Goal: Task Accomplishment & Management: Manage account settings

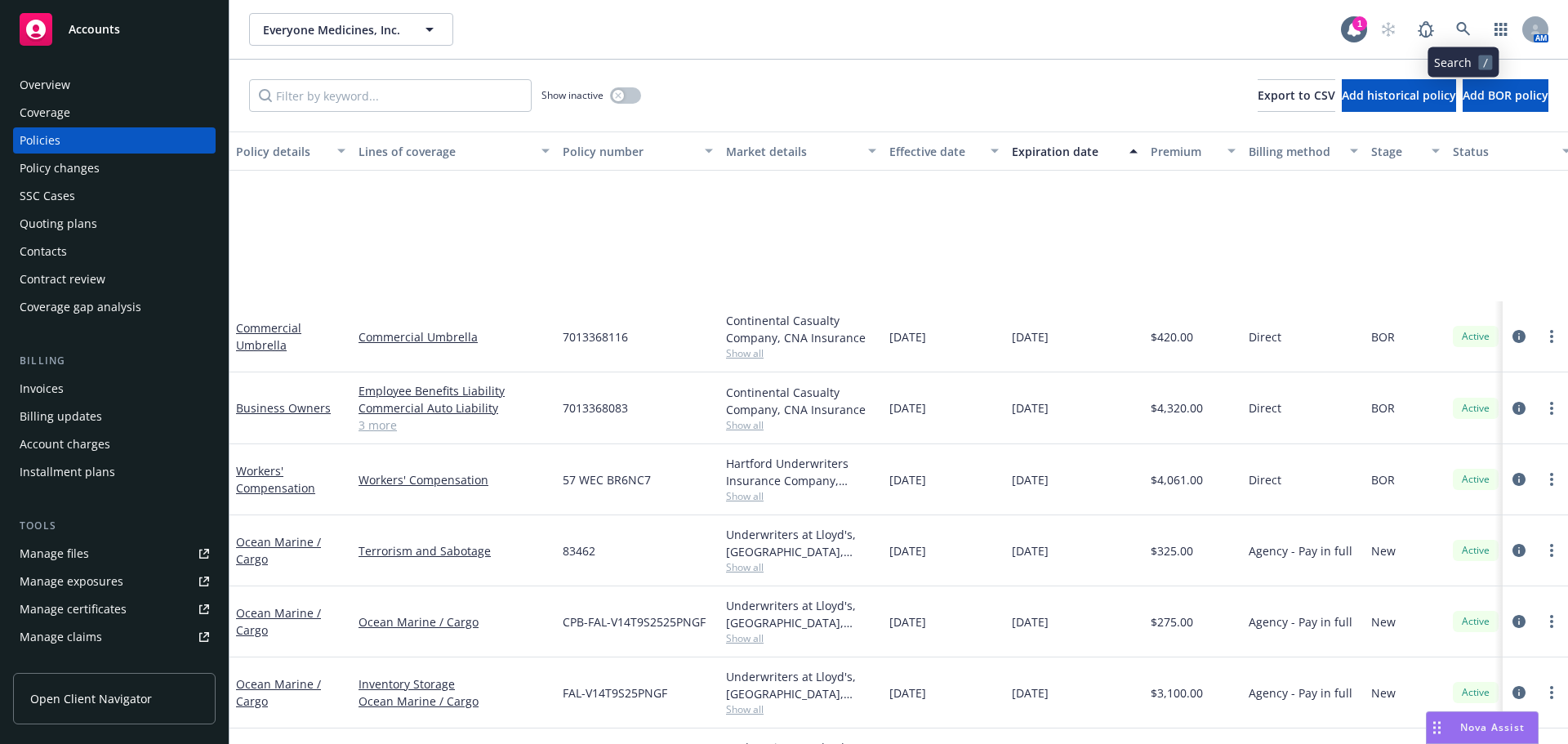
scroll to position [211, 0]
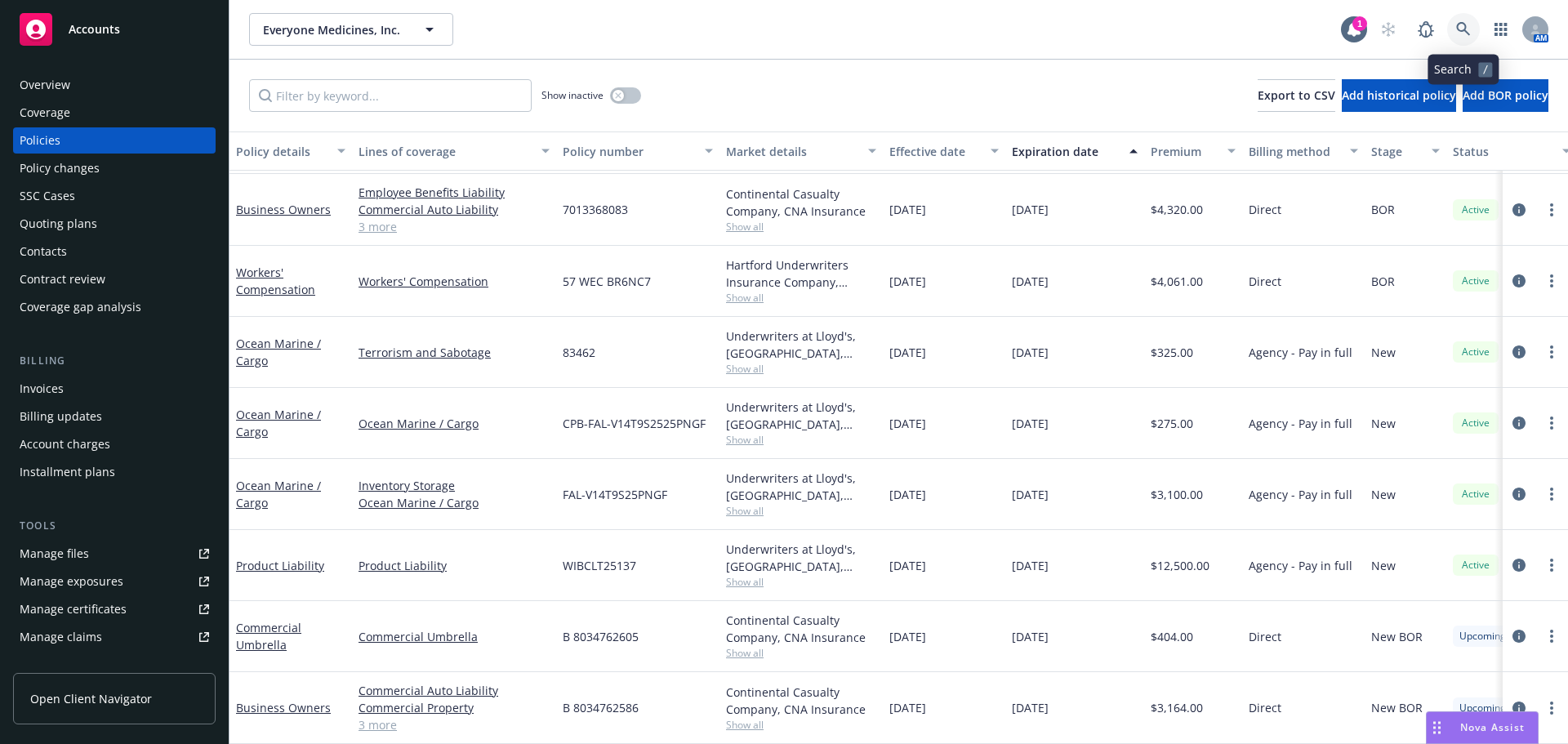
click at [1450, 29] on link at bounding box center [1463, 29] width 33 height 33
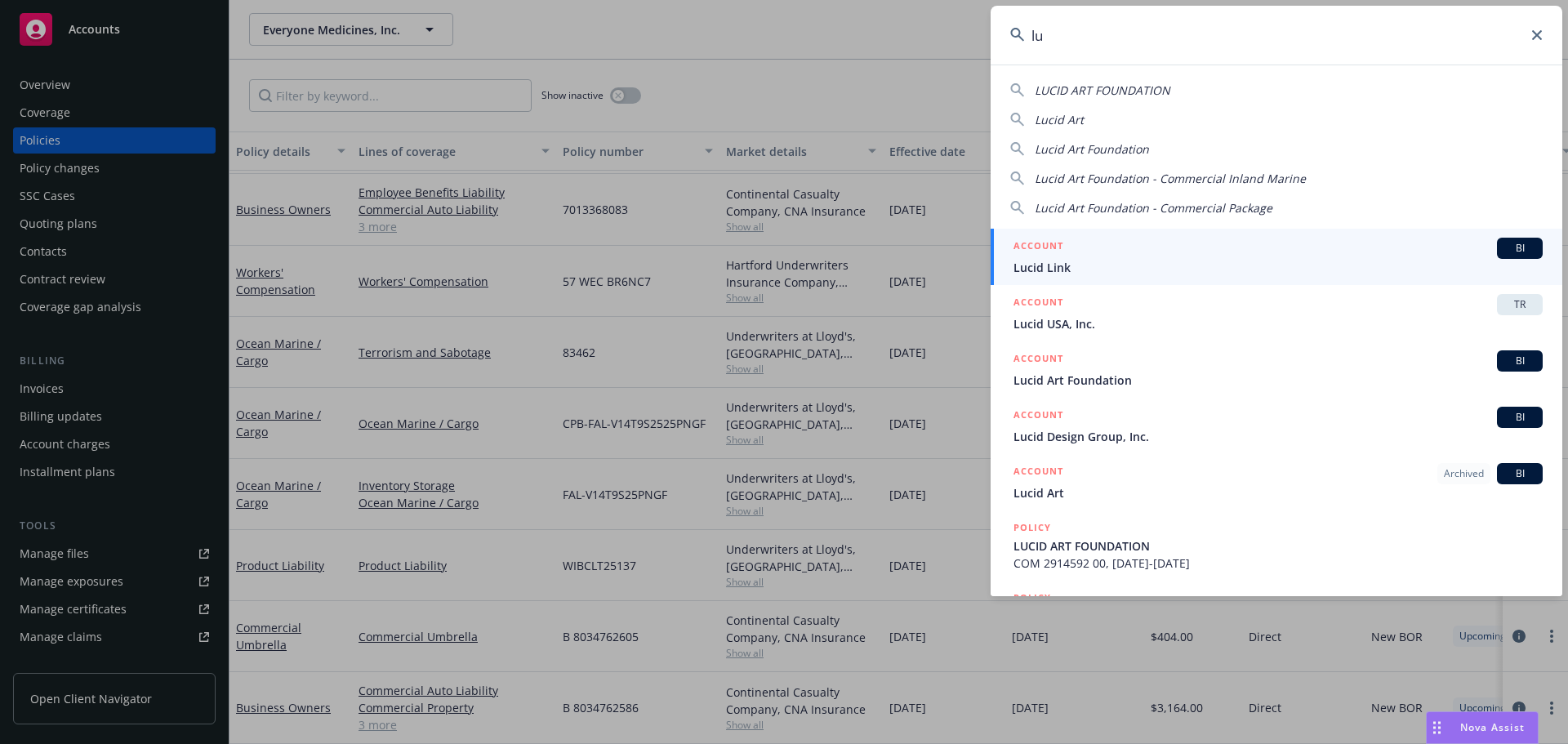
type input "l"
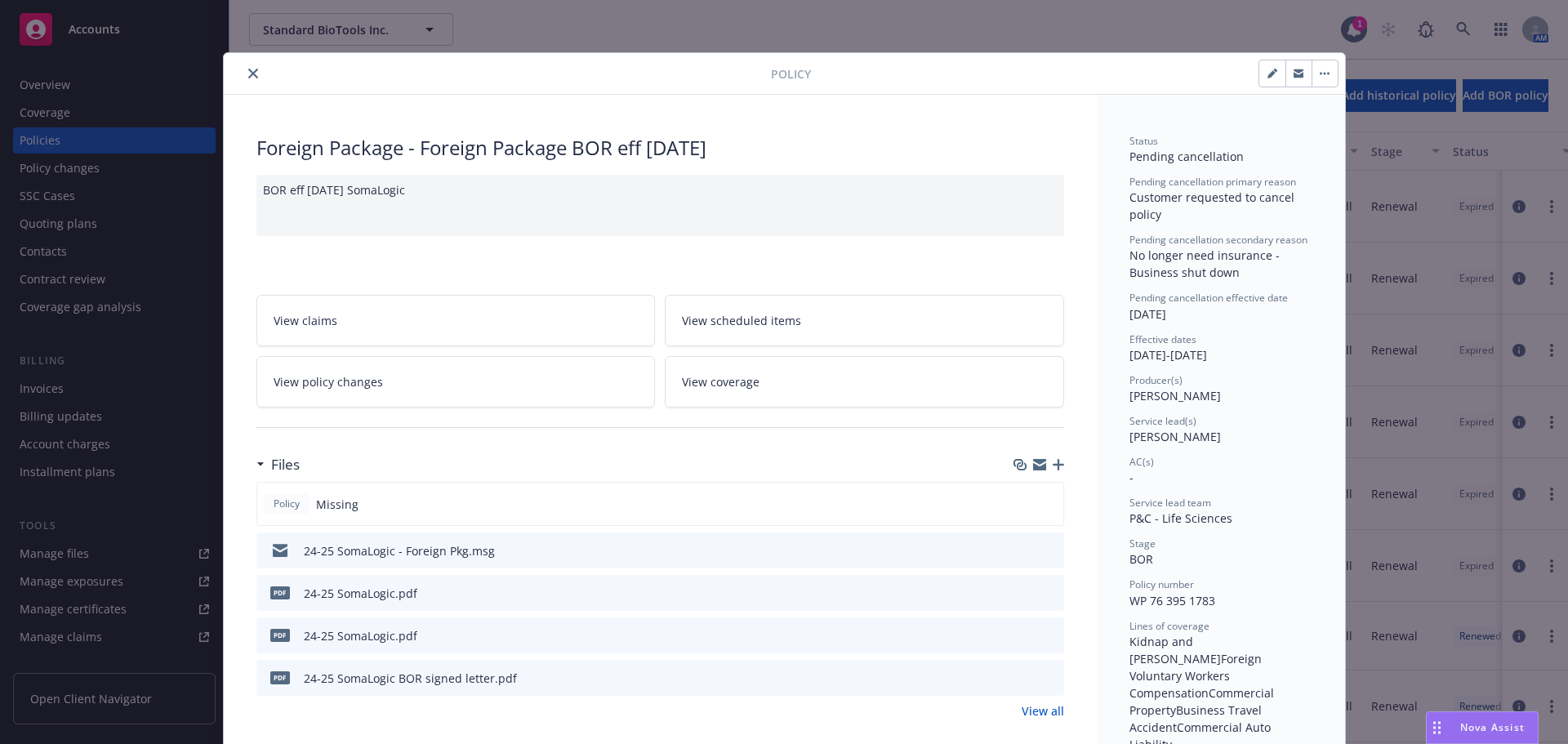
click at [1321, 73] on icon "button" at bounding box center [1324, 73] width 10 height 3
click at [1246, 195] on span "Customer requested to cancel policy" at bounding box center [1214, 206] width 169 height 33
click at [1320, 73] on icon "button" at bounding box center [1321, 73] width 3 height 3
click at [1216, 149] on span "Pending cancellation" at bounding box center [1187, 156] width 114 height 16
click at [248, 78] on icon "close" at bounding box center [252, 73] width 10 height 10
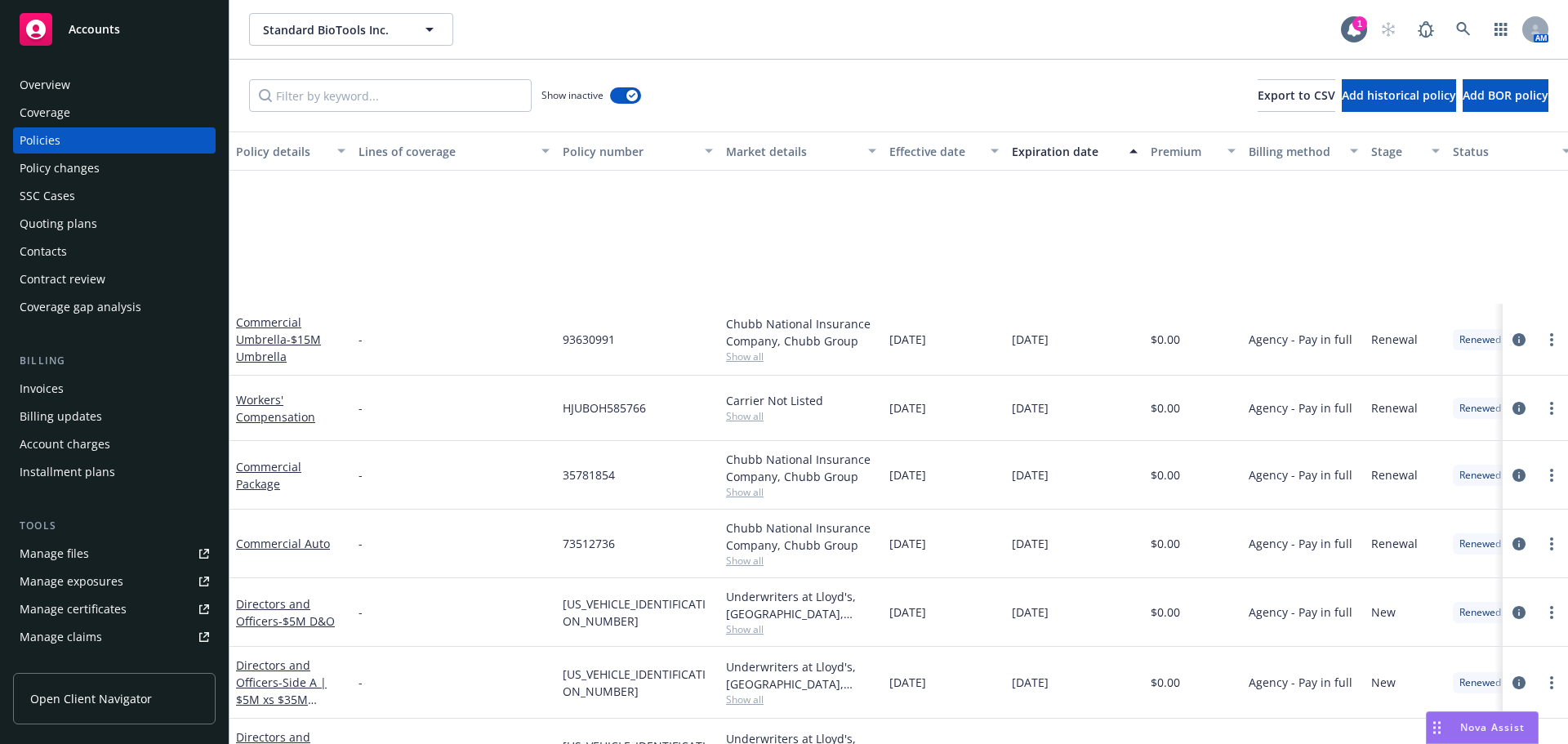
scroll to position [571, 0]
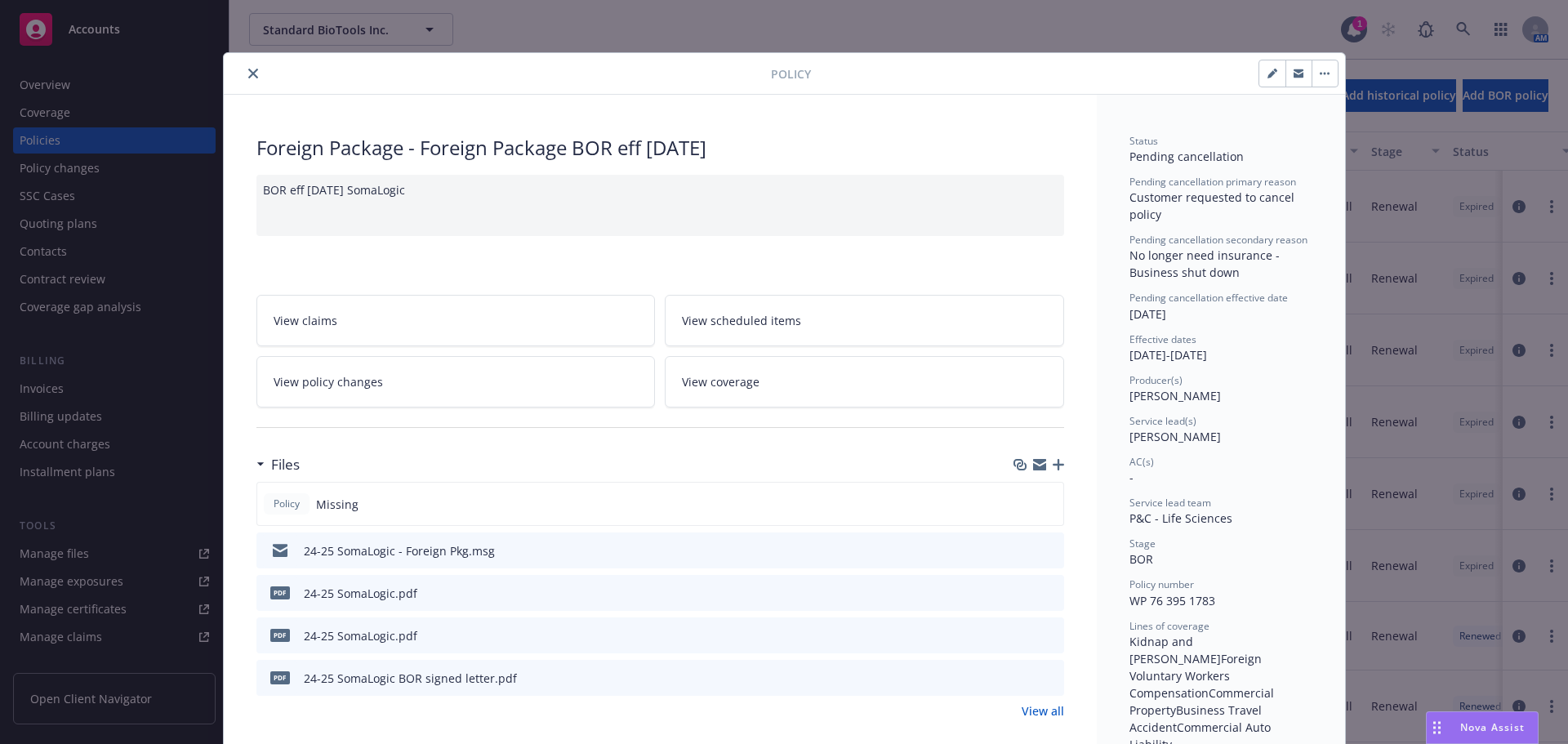
click at [430, 374] on link "View policy changes" at bounding box center [456, 382] width 399 height 52
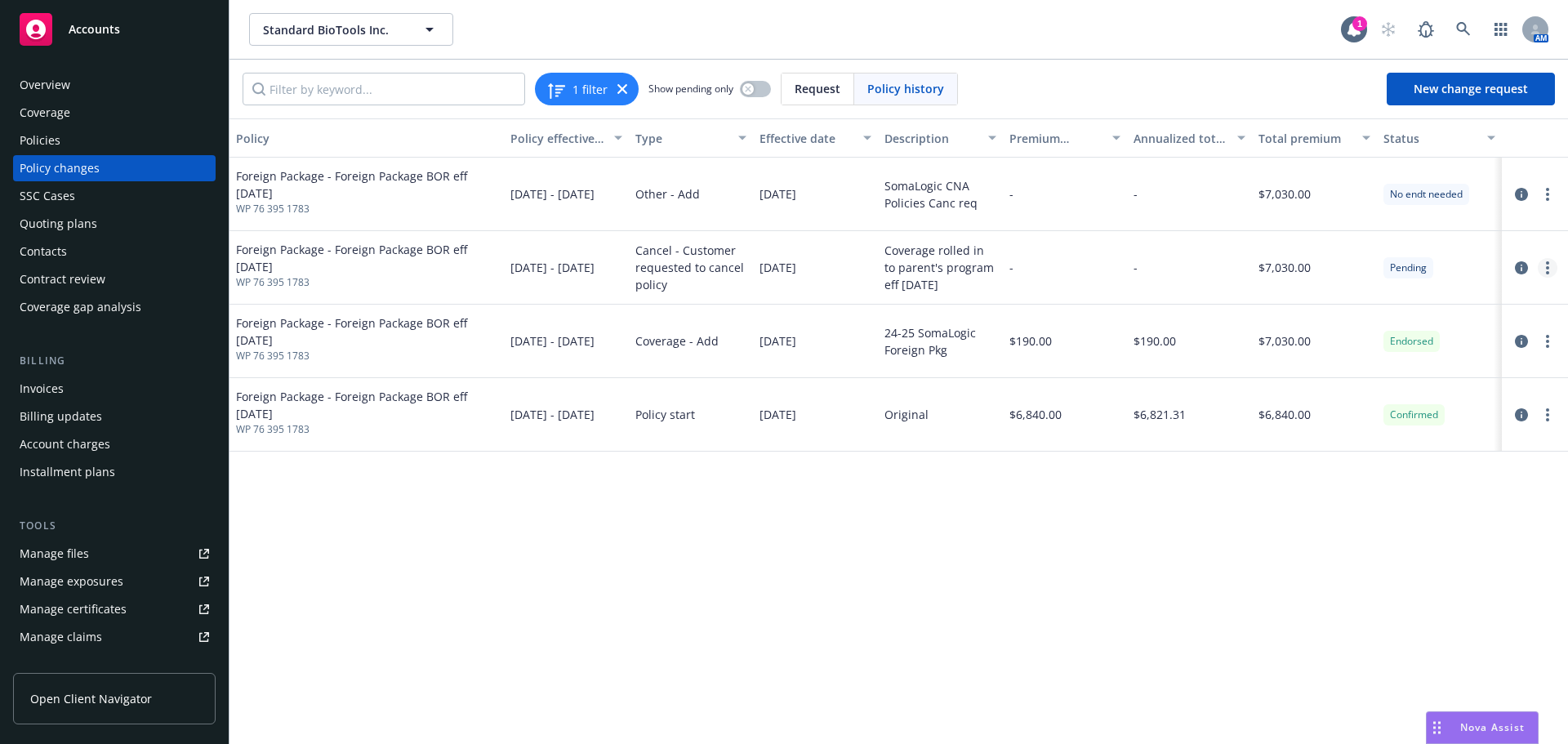
click at [1551, 268] on link "more" at bounding box center [1547, 268] width 20 height 20
drag, startPoint x: 816, startPoint y: 263, endPoint x: 1055, endPoint y: 236, distance: 240.5
click at [796, 262] on span "06/01/2024" at bounding box center [778, 268] width 37 height 17
click at [1545, 273] on link "more" at bounding box center [1547, 268] width 20 height 20
click at [1380, 366] on link "Edit/Rescind policy change" at bounding box center [1417, 366] width 280 height 33
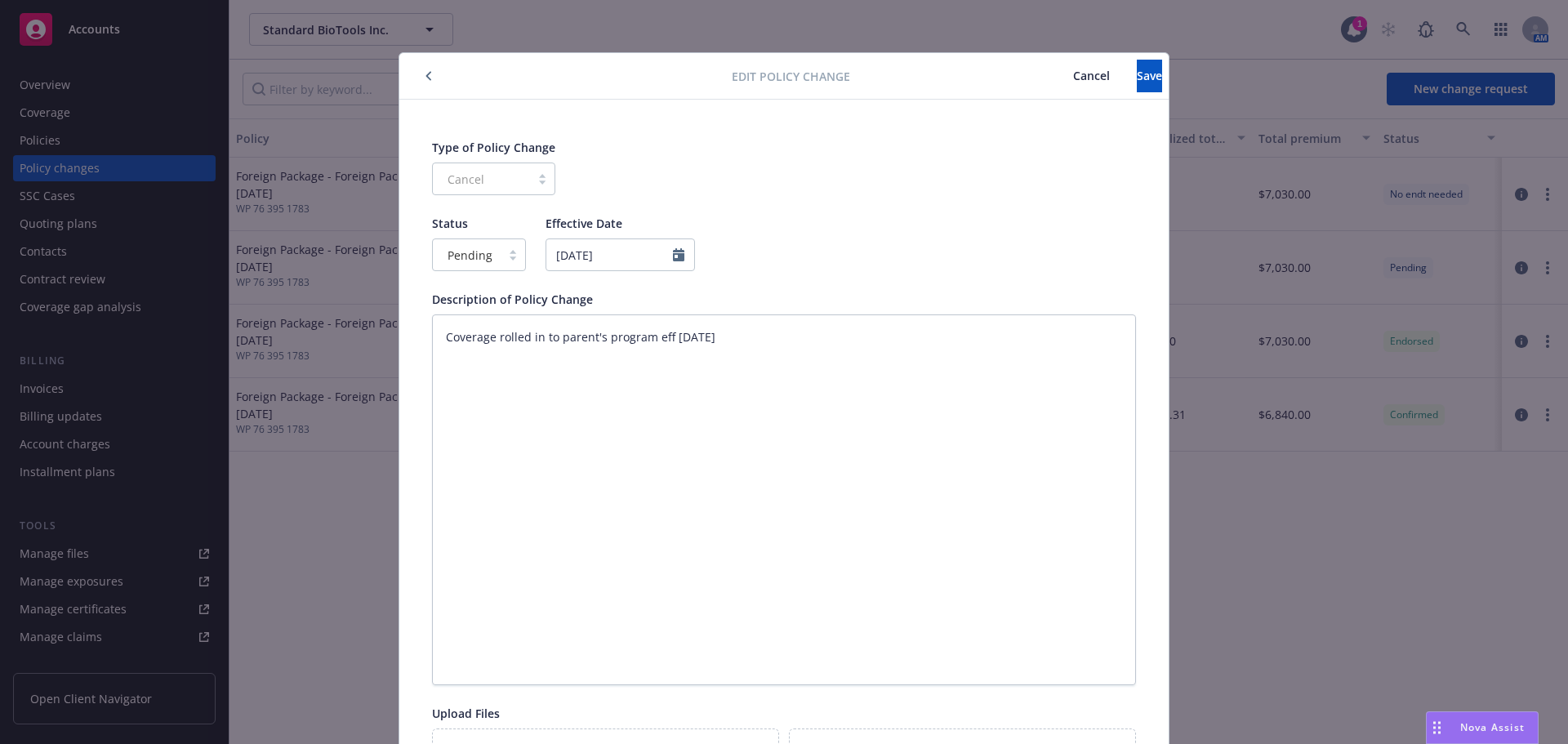
scroll to position [49, 0]
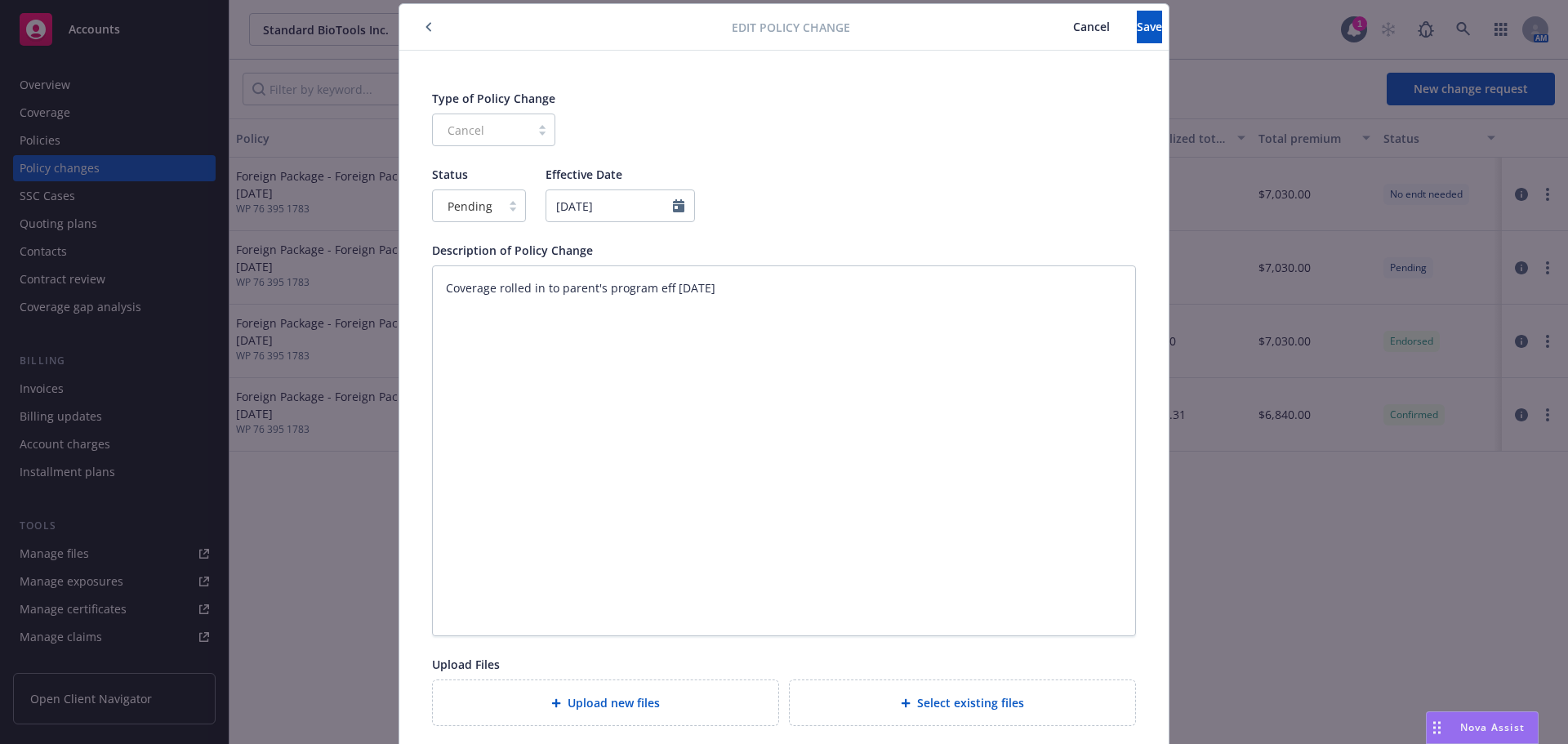
click at [464, 124] on div "Cancel" at bounding box center [494, 130] width 124 height 33
click at [478, 200] on span "Pending" at bounding box center [470, 207] width 45 height 17
click at [482, 282] on span "Confirmed" at bounding box center [471, 277] width 57 height 17
click at [1137, 27] on button "Save" at bounding box center [1149, 27] width 25 height 33
type textarea "x"
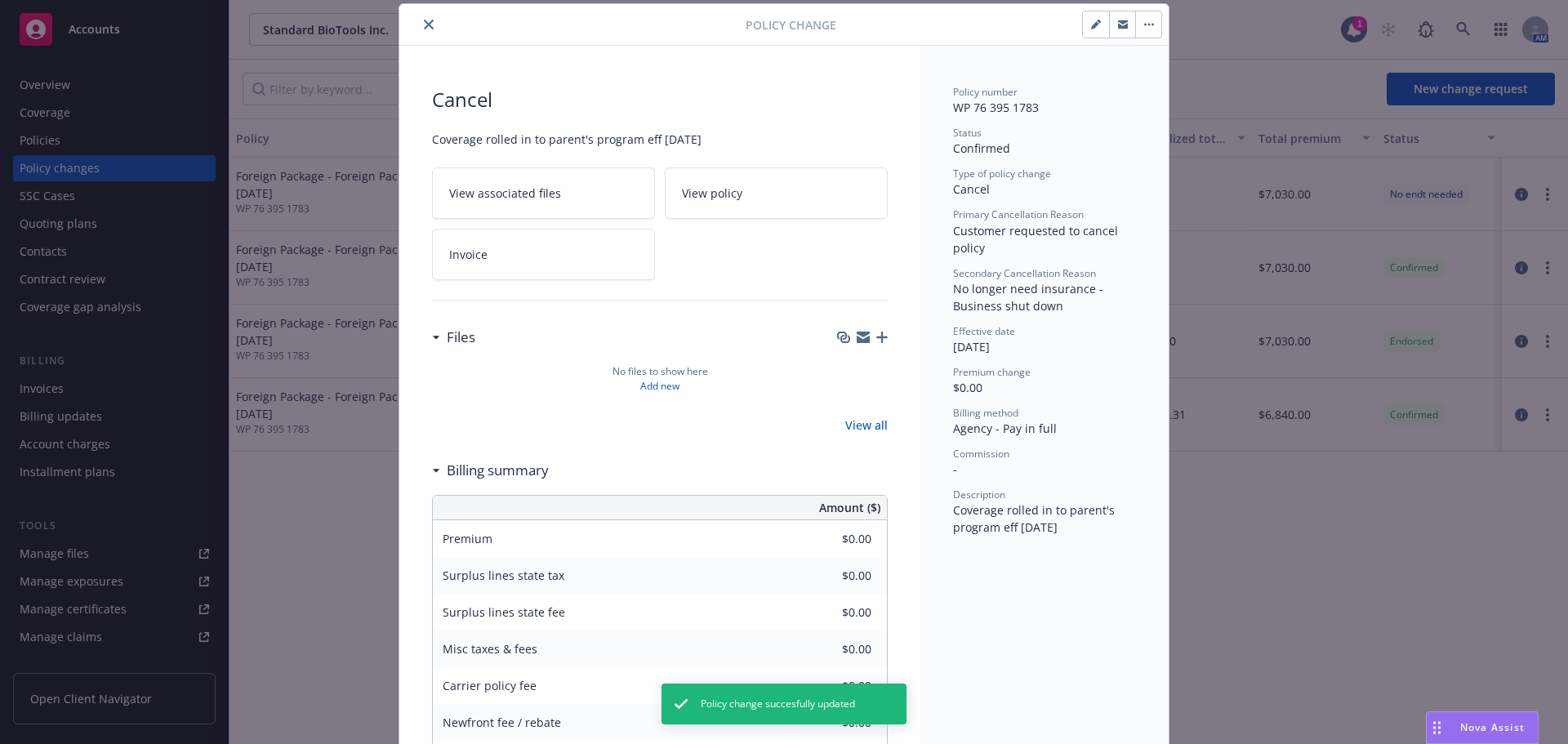
click at [424, 22] on icon "close" at bounding box center [428, 24] width 10 height 10
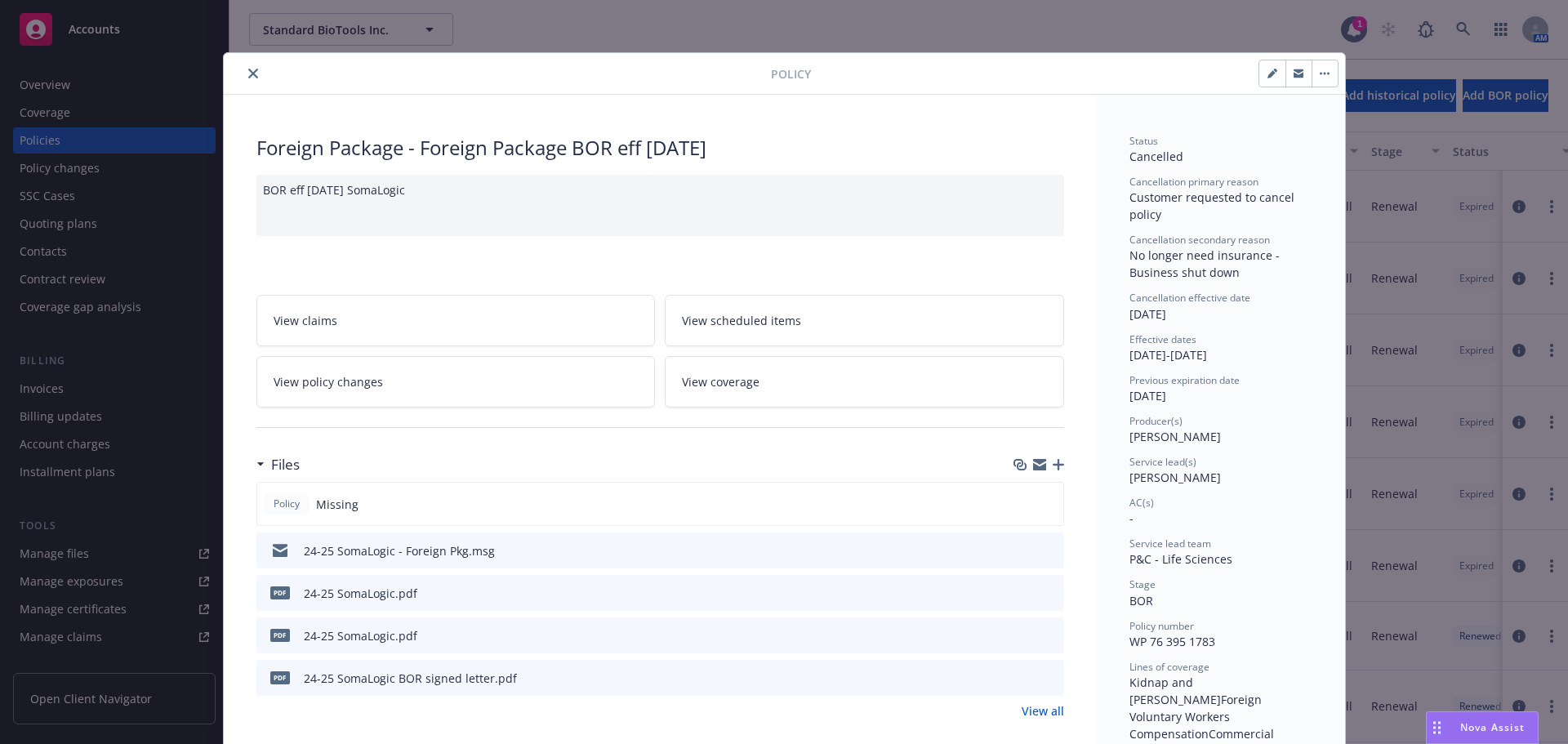
click at [248, 78] on icon "close" at bounding box center [252, 73] width 10 height 10
